Goal: Information Seeking & Learning: Learn about a topic

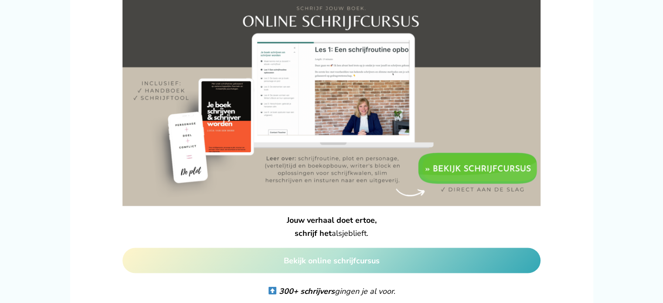
scroll to position [1510, 0]
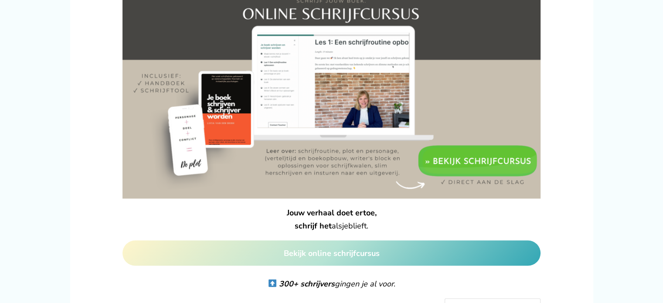
click at [485, 144] on img at bounding box center [331, 94] width 418 height 209
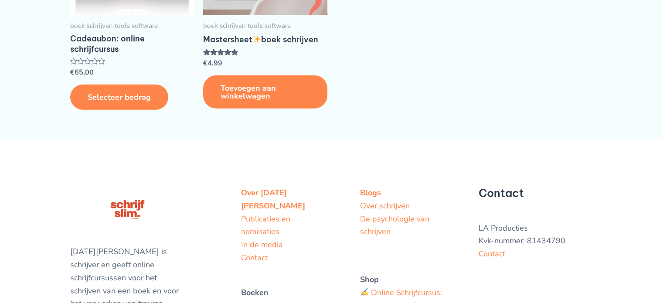
scroll to position [2440, 0]
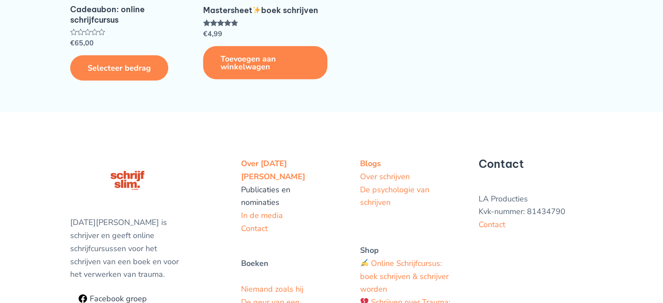
click at [269, 204] on link "Publicaties en nominaties" at bounding box center [265, 196] width 49 height 24
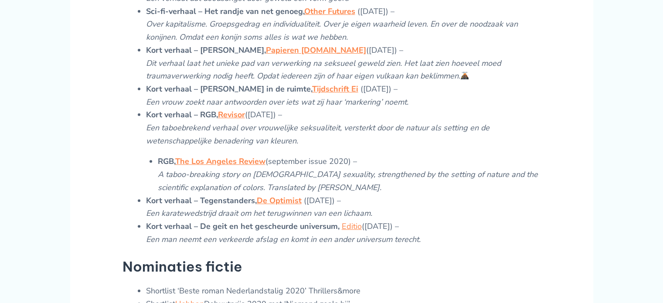
scroll to position [261, 0]
